Goal: Information Seeking & Learning: Learn about a topic

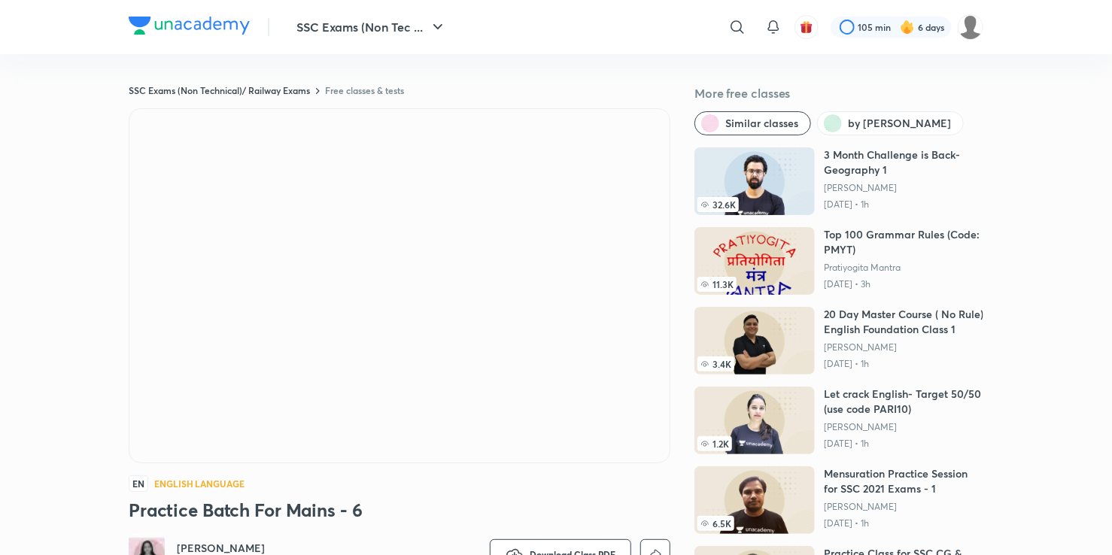
scroll to position [173, 0]
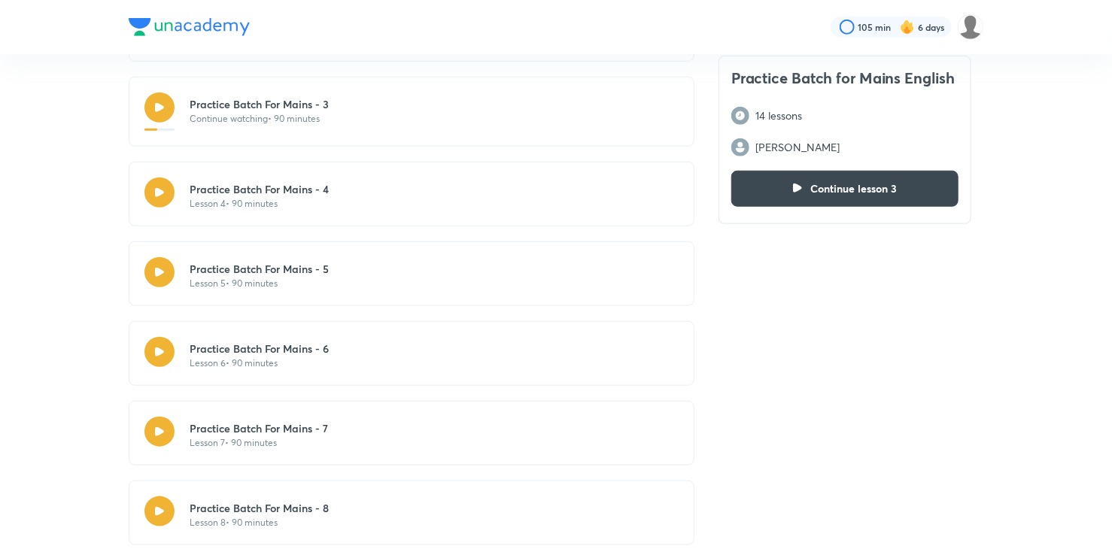
scroll to position [563, 0]
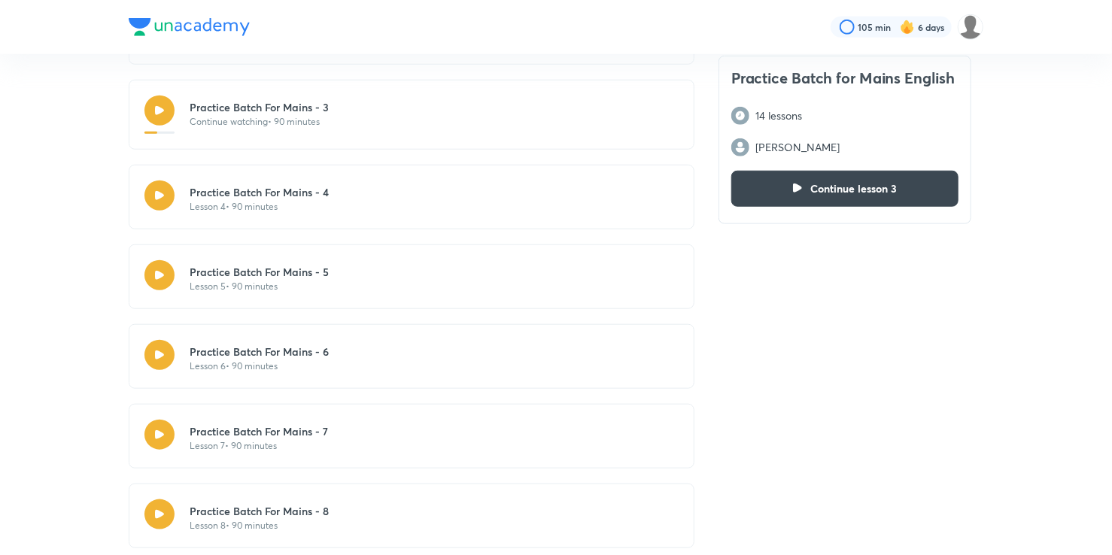
click at [168, 311] on div "14 Lessons Practice Batch For Mains - 1 • 90 minutes Practice Batch For Mains -…" at bounding box center [412, 457] width 566 height 1170
click at [161, 339] on button "button" at bounding box center [160, 355] width 32 height 32
